Goal: Check status

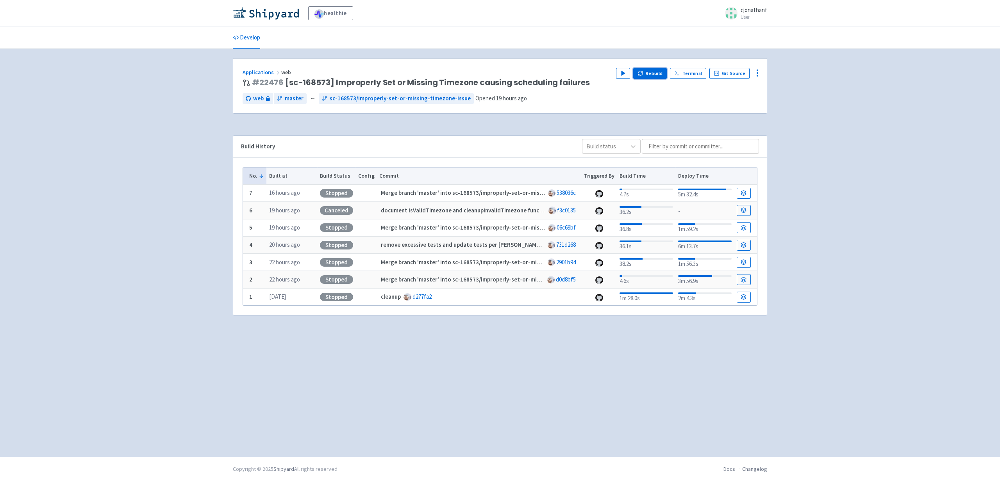
click at [653, 77] on button "Rebuild" at bounding box center [650, 73] width 34 height 11
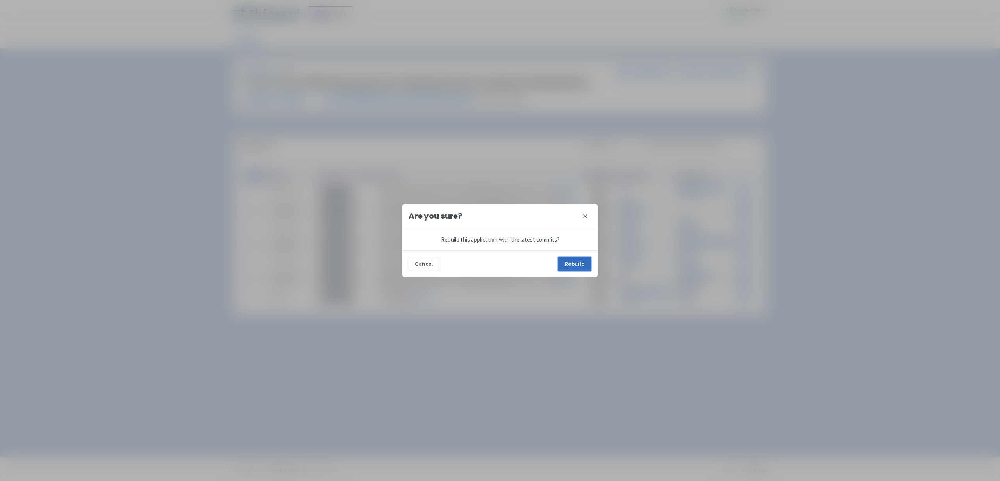
click at [568, 269] on button "Rebuild" at bounding box center [575, 264] width 34 height 14
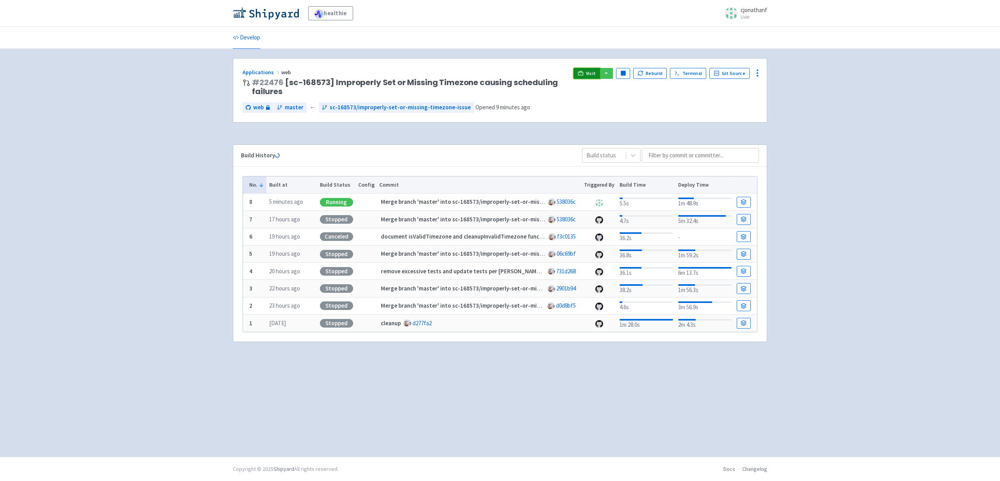
click at [591, 75] on span "Visit" at bounding box center [591, 73] width 10 height 6
